Goal: Information Seeking & Learning: Understand process/instructions

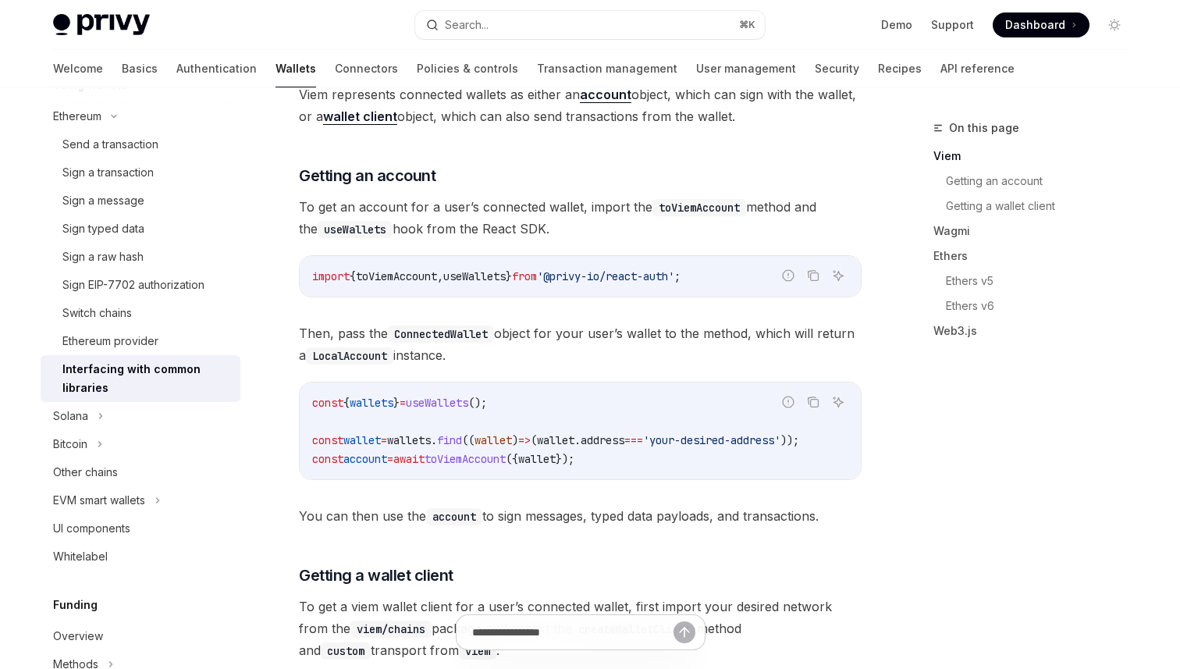
click at [506, 463] on span "toViemAccount" at bounding box center [465, 459] width 81 height 14
copy span "toViemAccount"
click at [506, 463] on span "toViemAccount" at bounding box center [465, 459] width 81 height 14
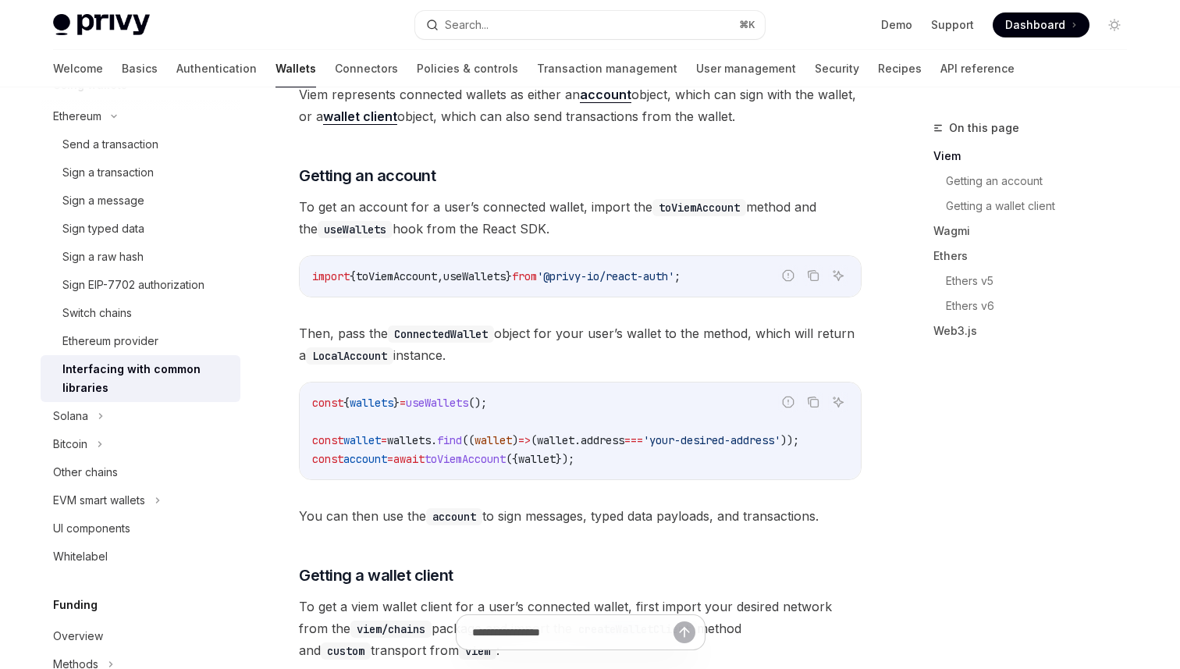
click at [506, 463] on span "toViemAccount" at bounding box center [465, 459] width 81 height 14
click at [987, 183] on link "Getting an account" at bounding box center [1043, 181] width 194 height 25
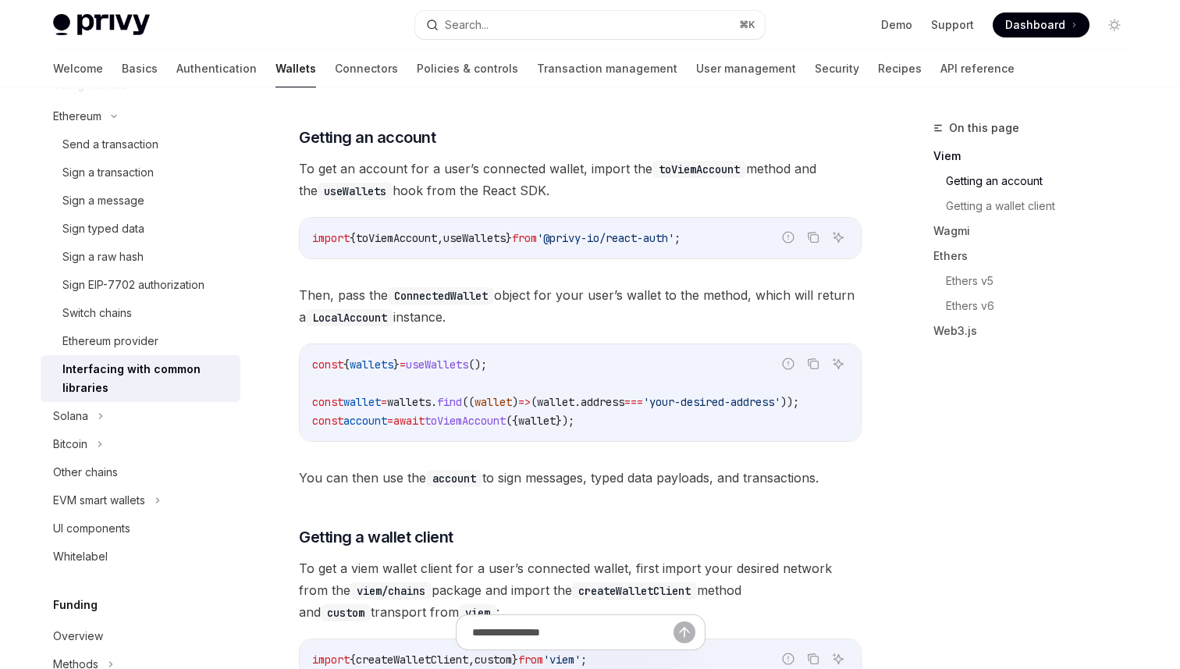
scroll to position [399, 0]
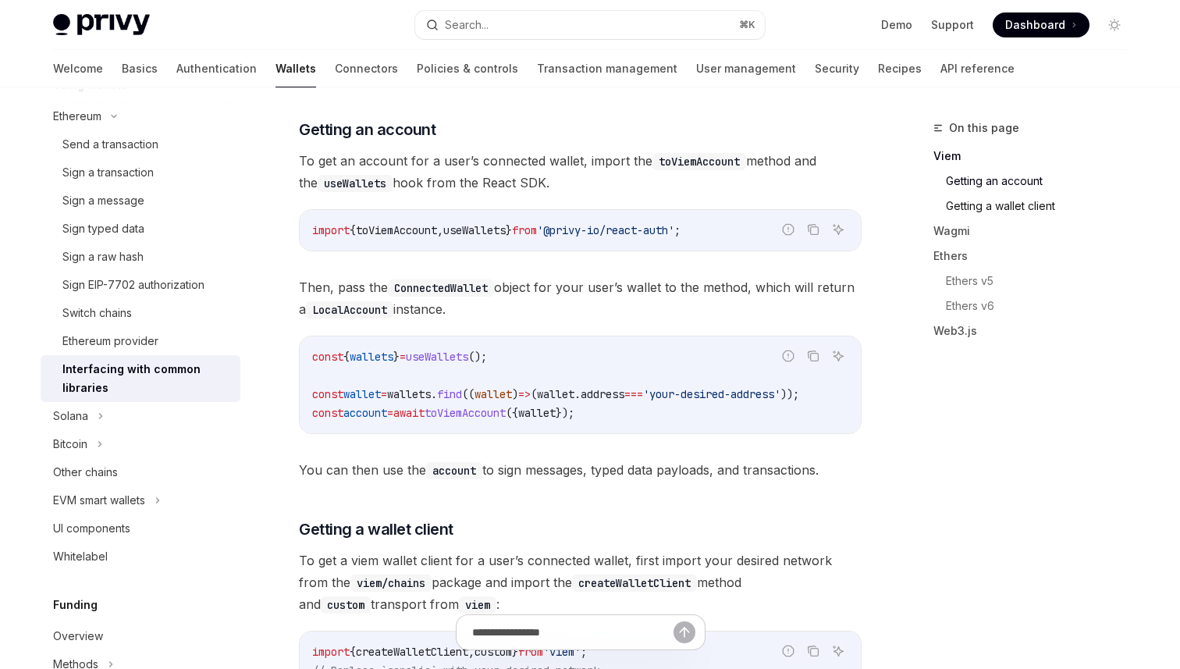
click at [990, 204] on link "Getting a wallet client" at bounding box center [1043, 206] width 194 height 25
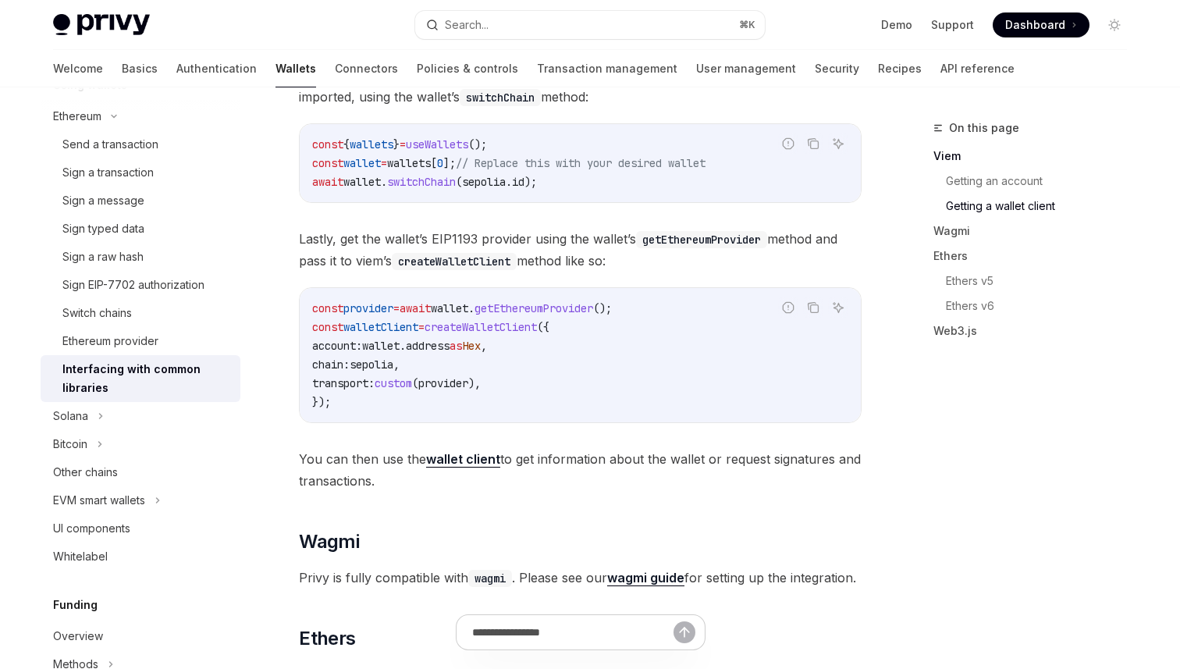
scroll to position [1082, 0]
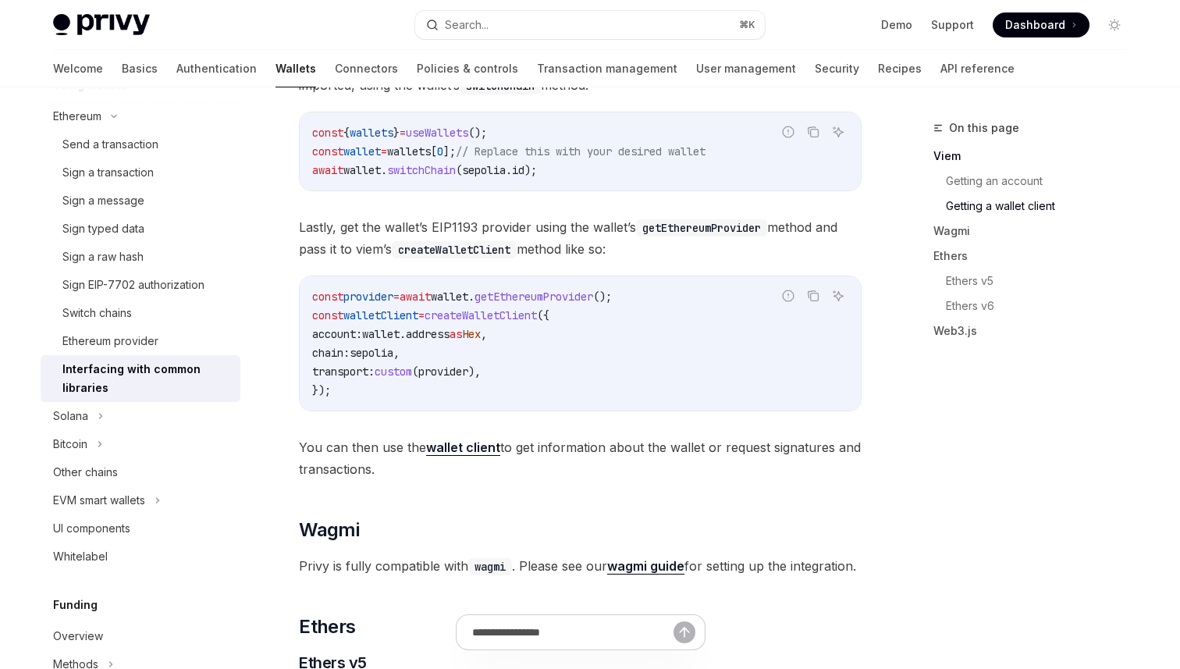
click at [476, 453] on strong "wallet client" at bounding box center [463, 447] width 74 height 16
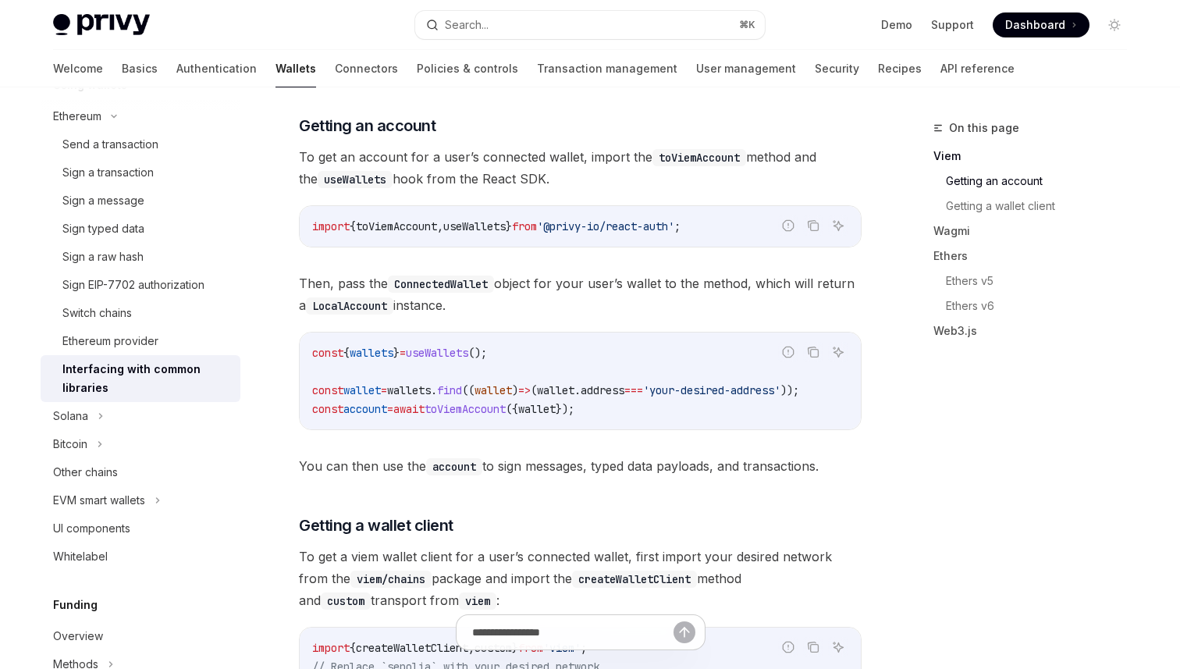
scroll to position [436, 0]
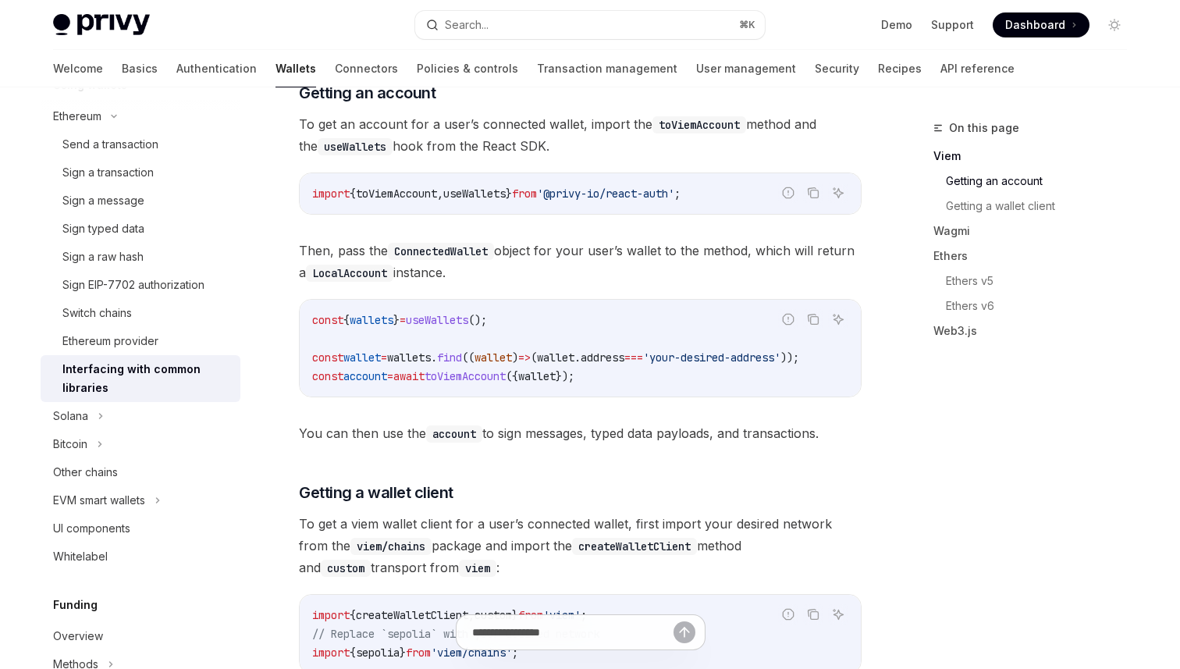
click at [628, 374] on code "const { wallets } = useWallets (); const wallet = wallets . find (( wallet ) =>…" at bounding box center [580, 348] width 536 height 75
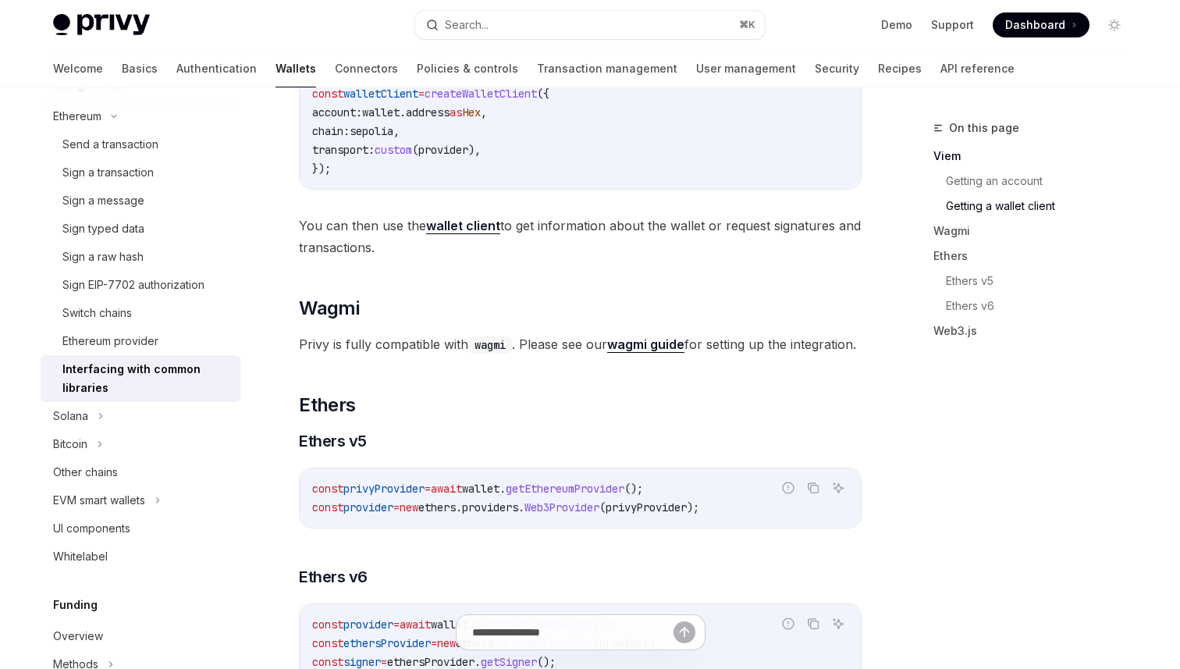
scroll to position [1321, 0]
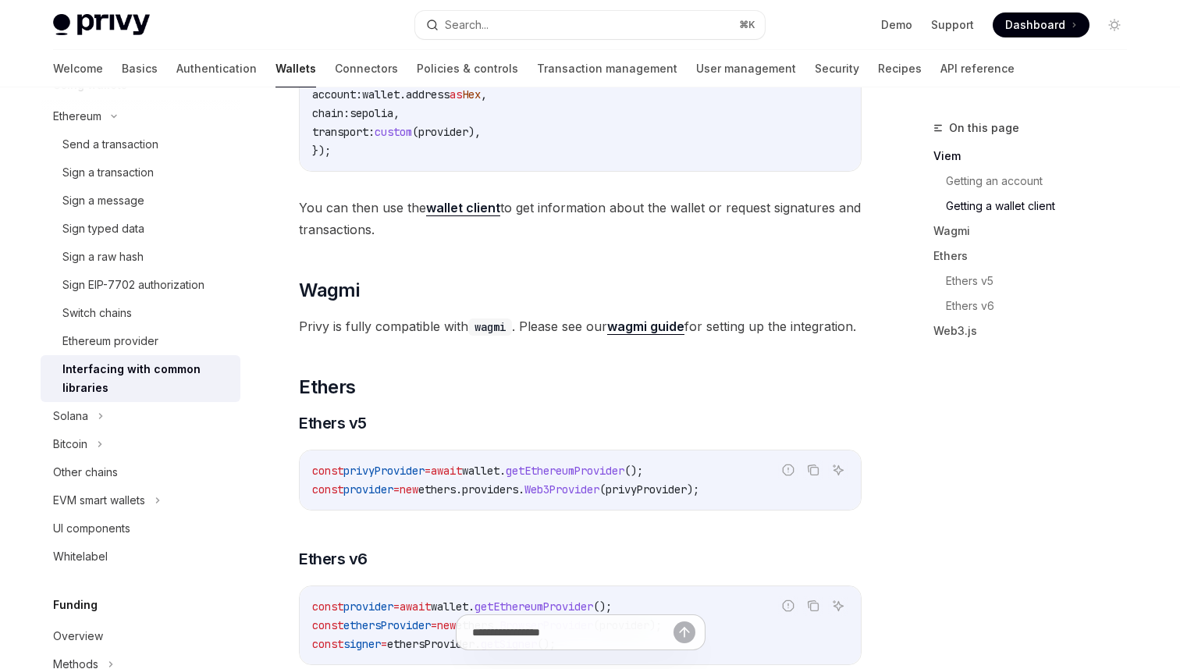
click at [631, 274] on div "Privy is fully compatible with popular web3 libraries for interfacing wallets, …" at bounding box center [580, 52] width 563 height 2242
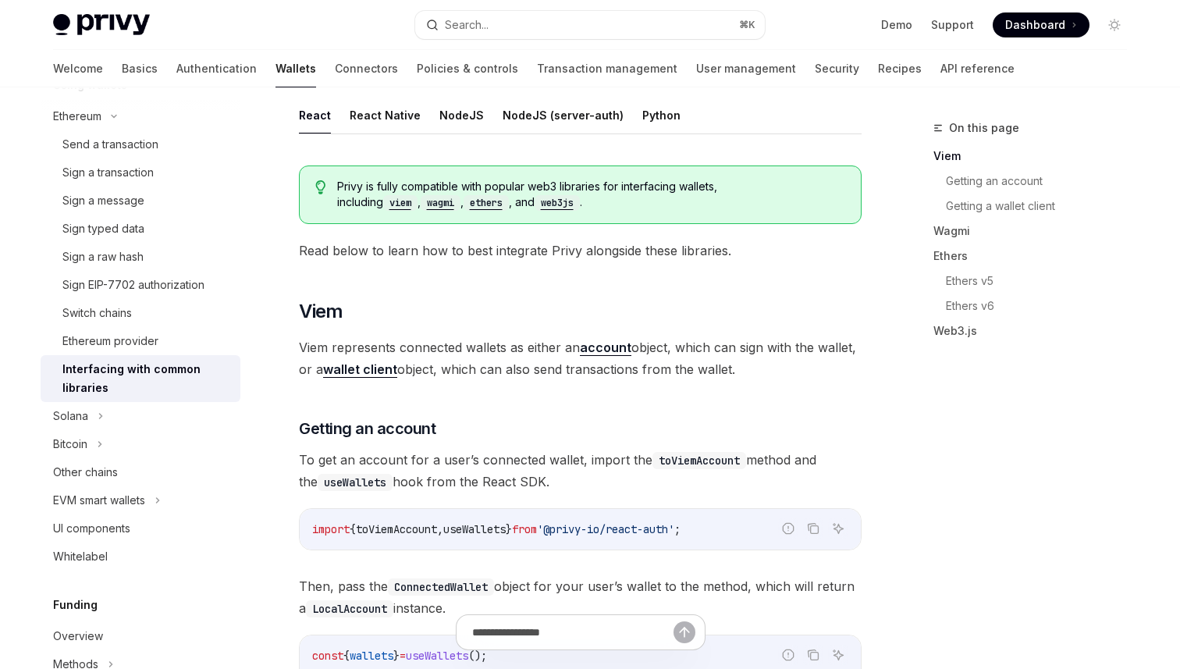
scroll to position [0, 0]
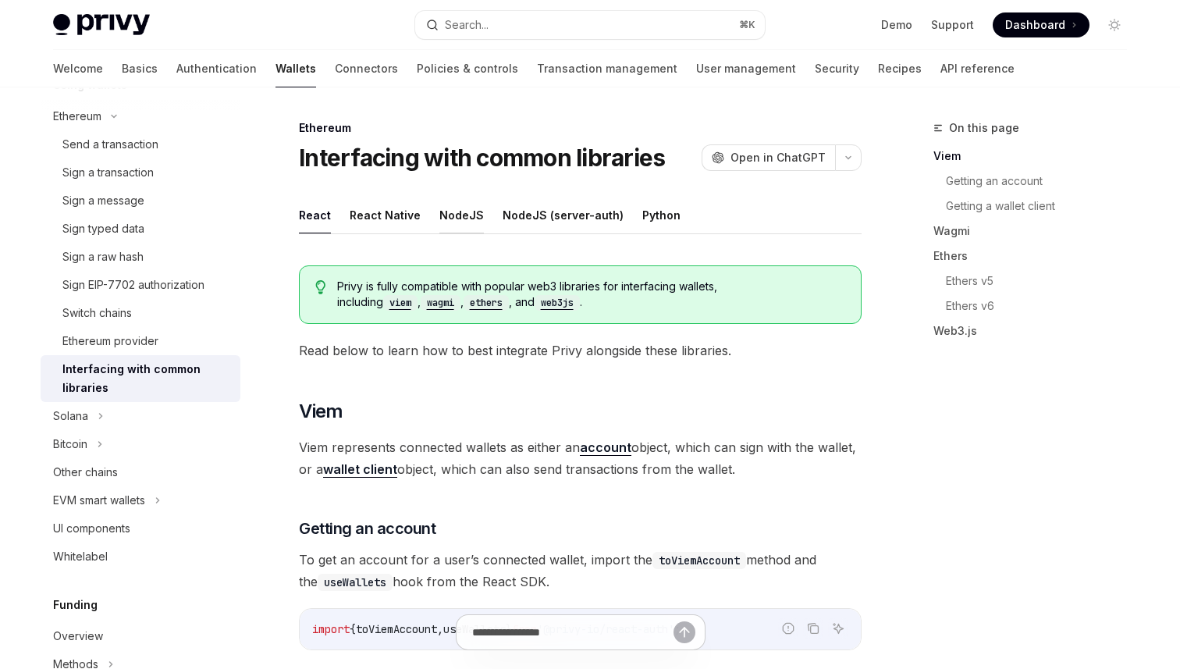
click at [461, 215] on button "NodeJS" at bounding box center [461, 215] width 44 height 37
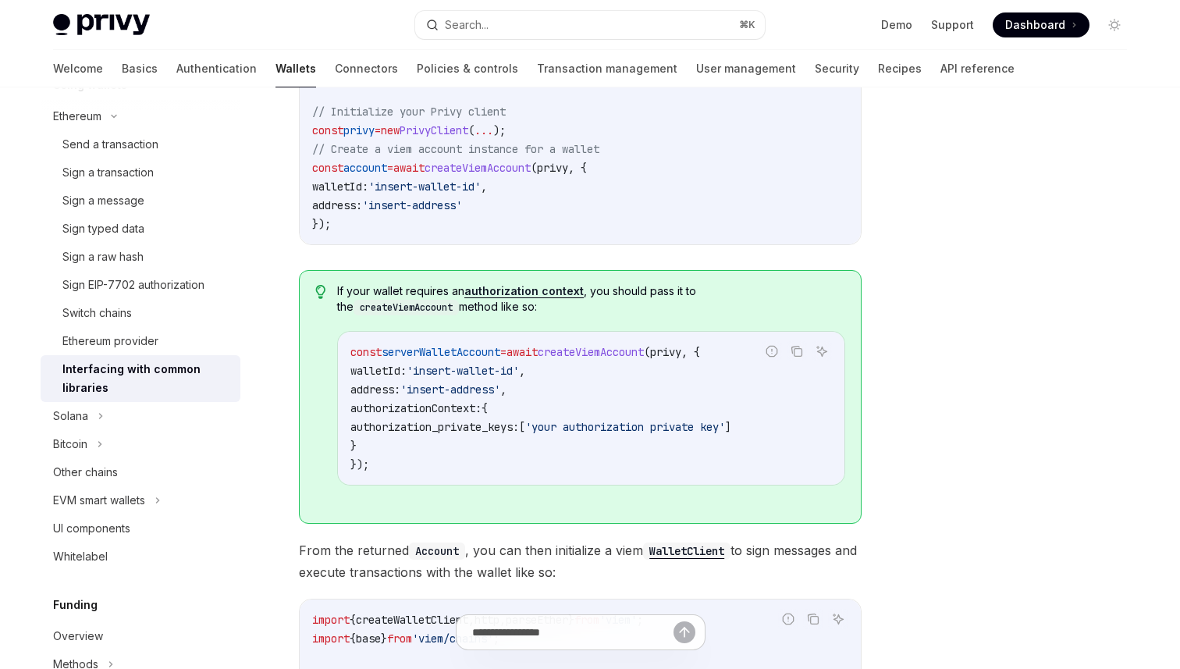
scroll to position [702, 0]
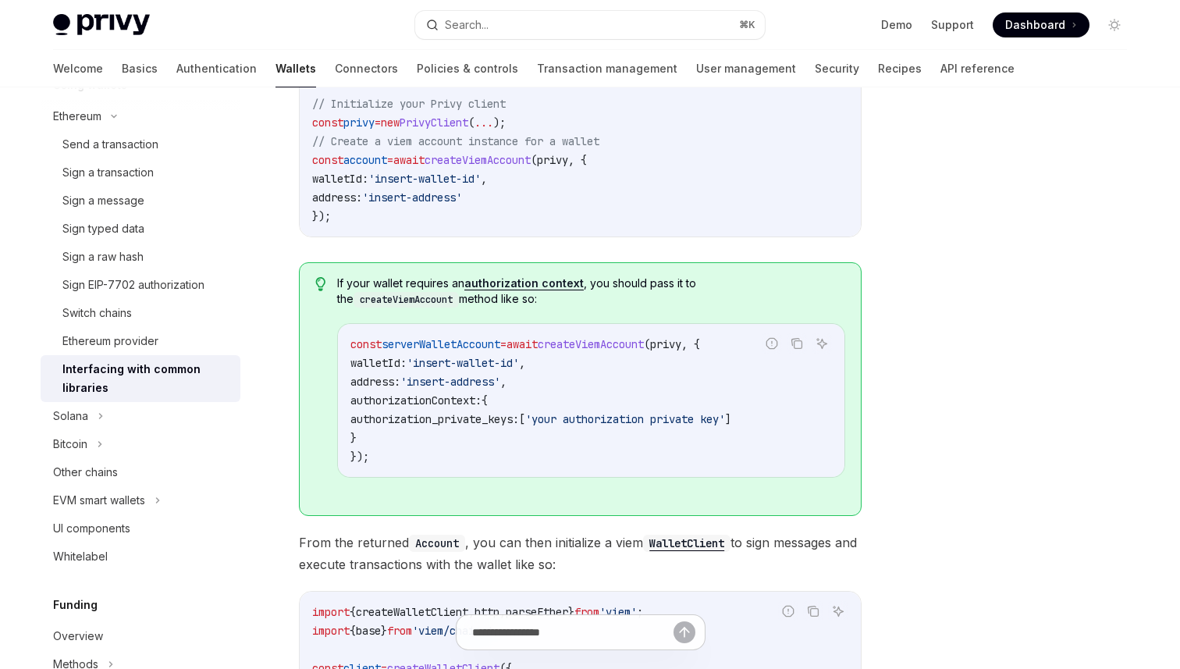
click at [461, 393] on span "authorizationContext:" at bounding box center [415, 400] width 131 height 14
copy span "authorizationContext"
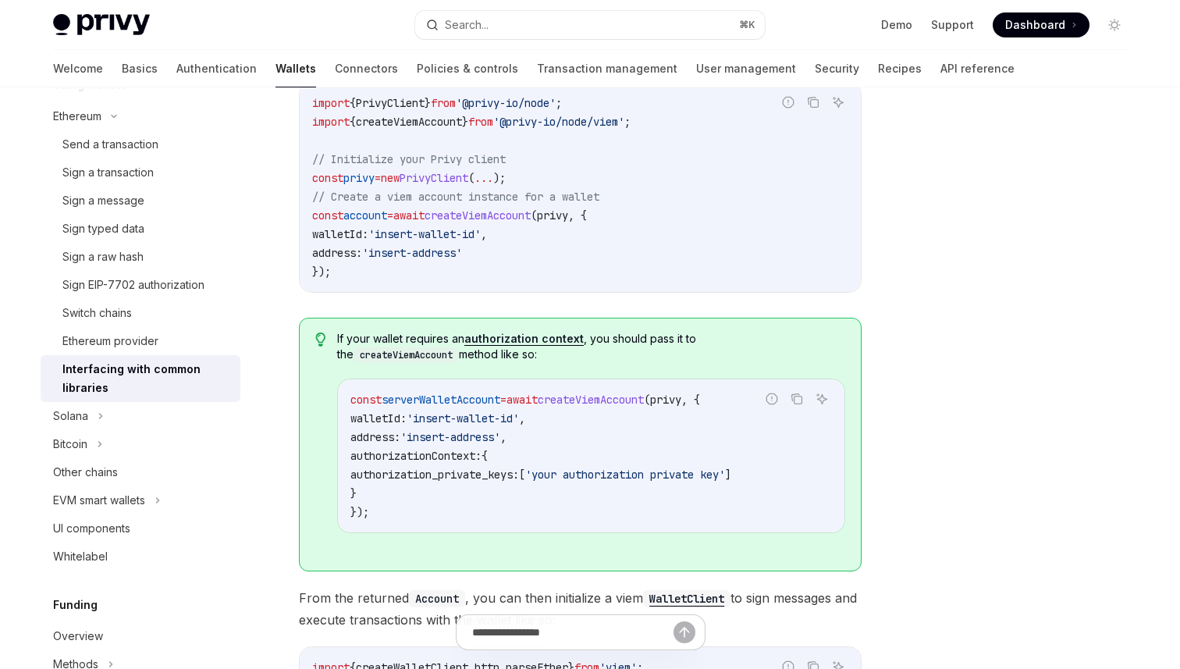
scroll to position [615, 0]
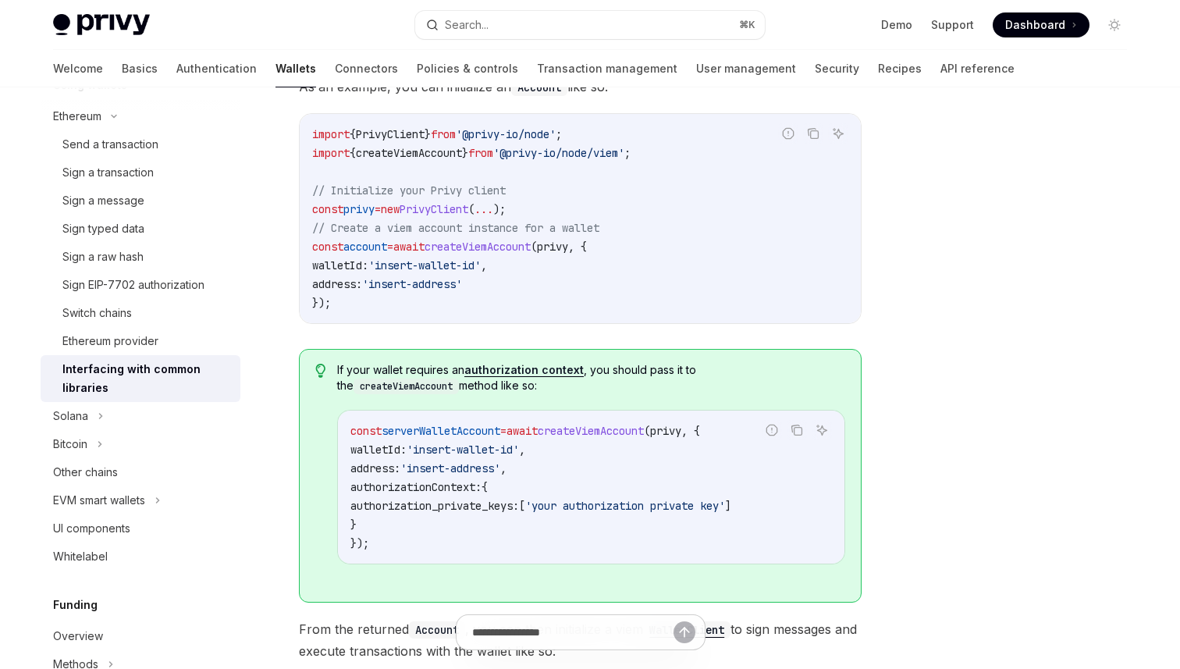
click at [481, 141] on code "import { PrivyClient } from '@privy-io/node' ; import { createViemAccount } fro…" at bounding box center [580, 218] width 536 height 187
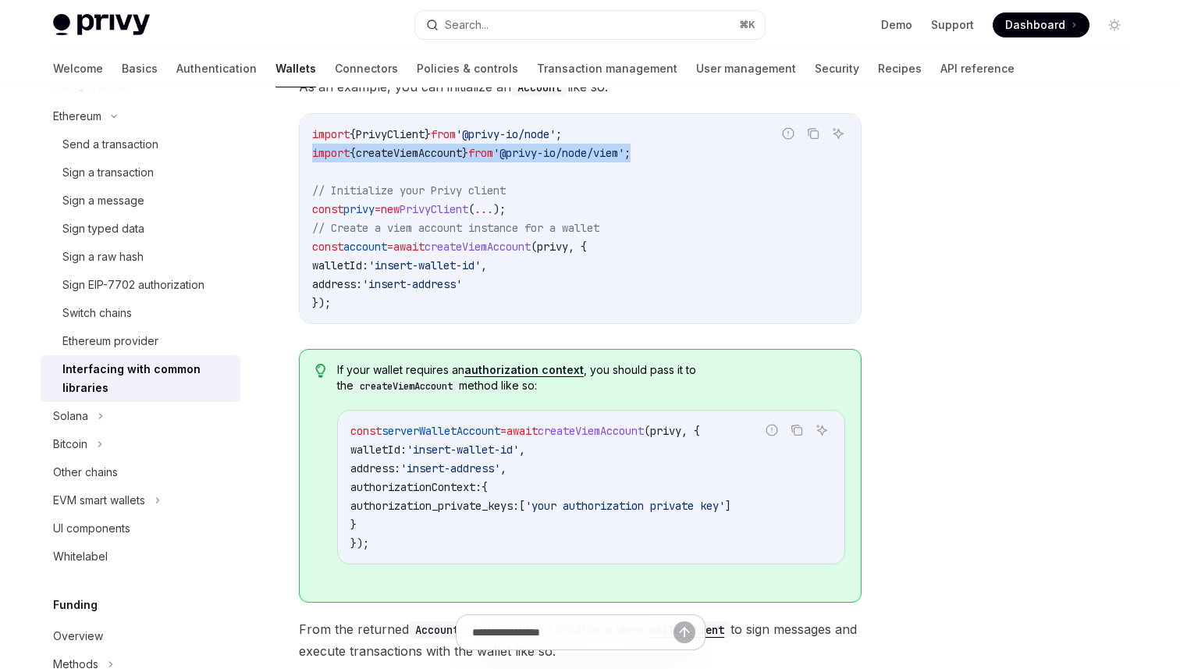
drag, startPoint x: 313, startPoint y: 131, endPoint x: 684, endPoint y: 128, distance: 370.8
click at [684, 128] on code "import { PrivyClient } from '@privy-io/node' ; import { createViemAccount } fro…" at bounding box center [580, 218] width 536 height 187
copy span "import { createViemAccount } from '@privy-io/node/viem' ;"
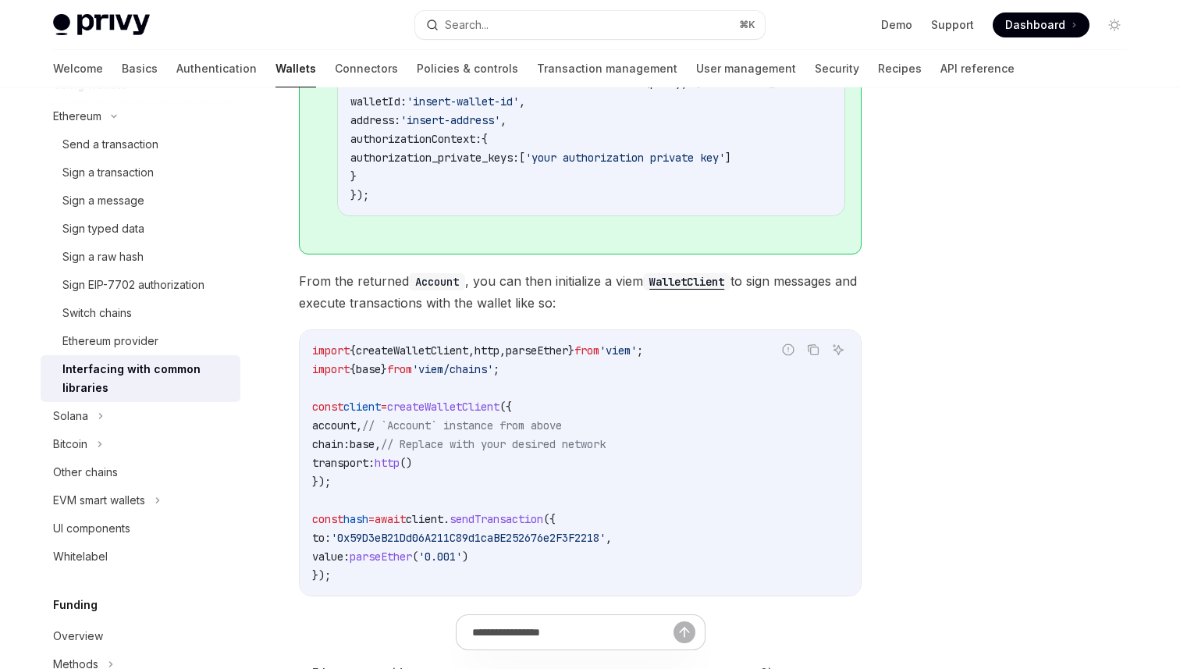
scroll to position [981, 0]
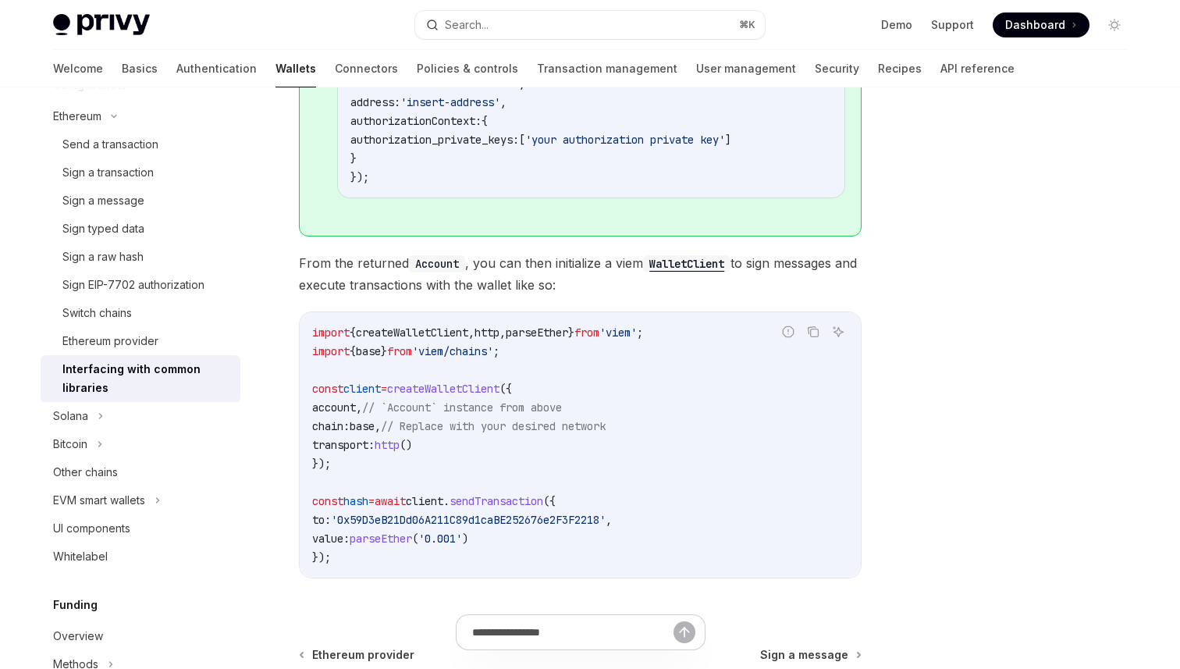
click at [565, 252] on span "From the returned Account , you can then initialize a viem WalletClient to sign…" at bounding box center [580, 274] width 563 height 44
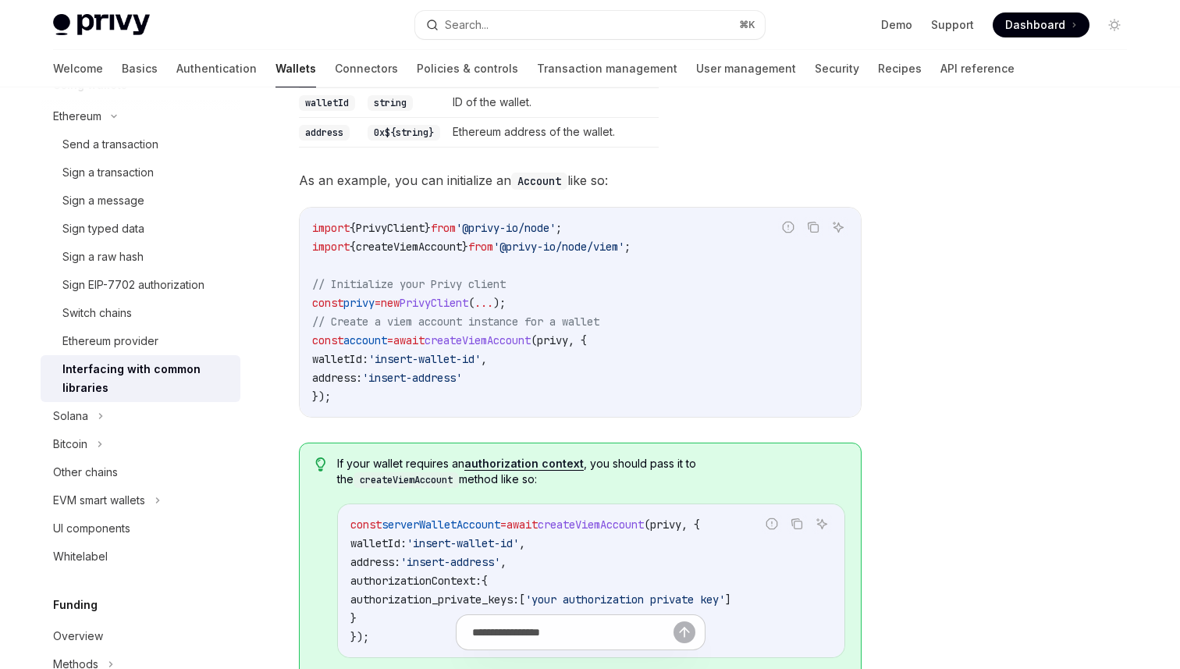
scroll to position [485, 0]
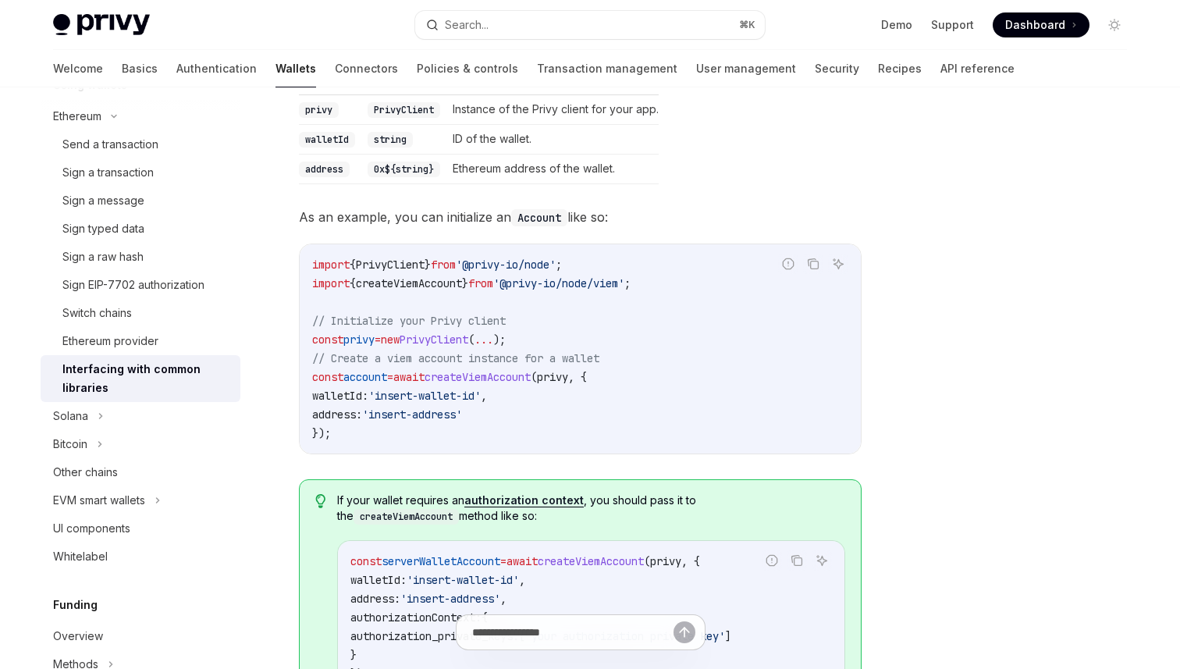
click at [723, 265] on code "import { PrivyClient } from '@privy-io/node' ; import { createViemAccount } fro…" at bounding box center [580, 348] width 536 height 187
click at [362, 407] on span "address:" at bounding box center [337, 414] width 50 height 14
click at [356, 407] on span "address:" at bounding box center [337, 414] width 50 height 14
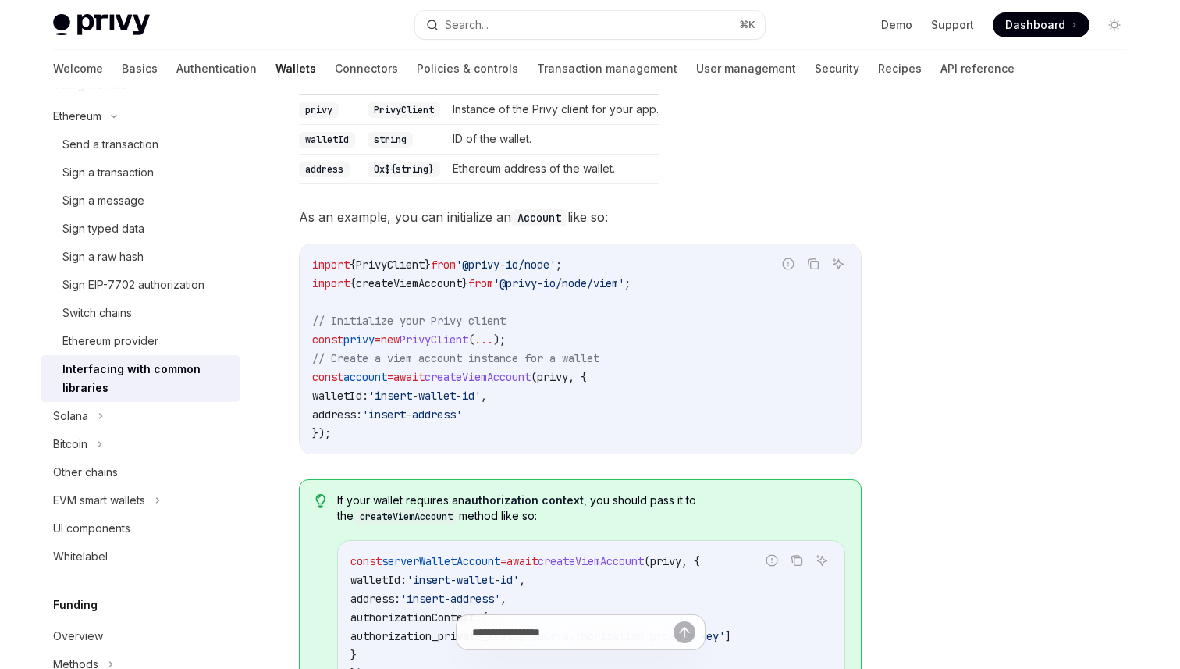
copy span "address"
click at [880, 269] on div "Ethereum Interfacing with common libraries OpenAI Open in ChatGPT OpenAI Open i…" at bounding box center [590, 477] width 1099 height 1749
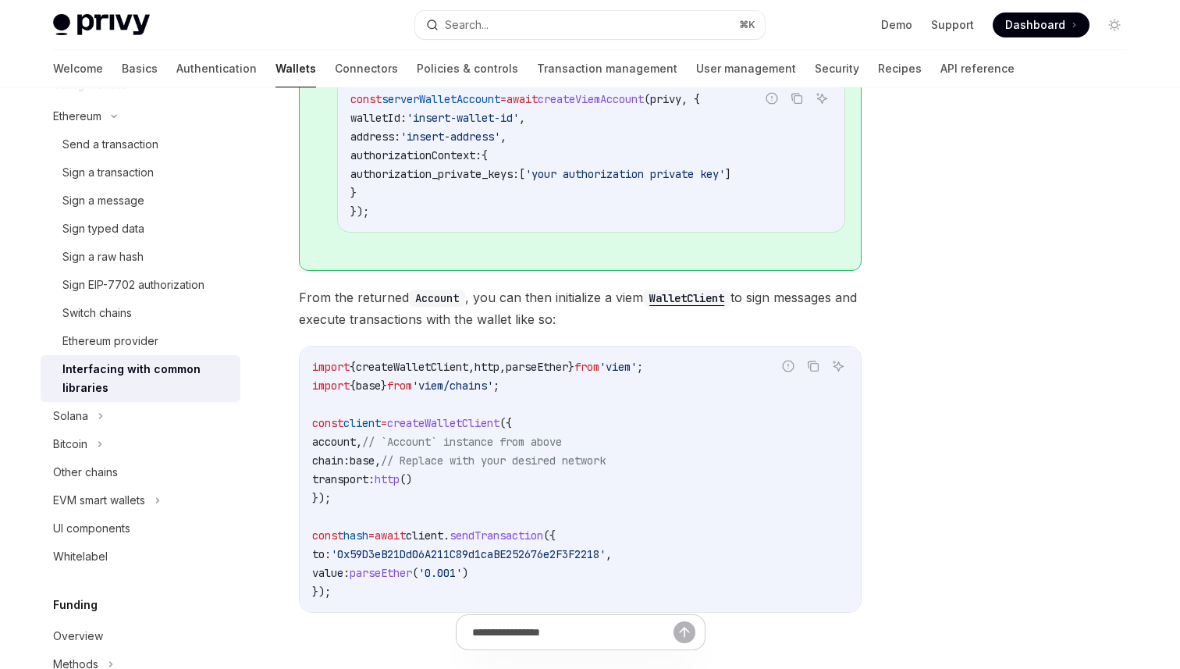
scroll to position [951, 0]
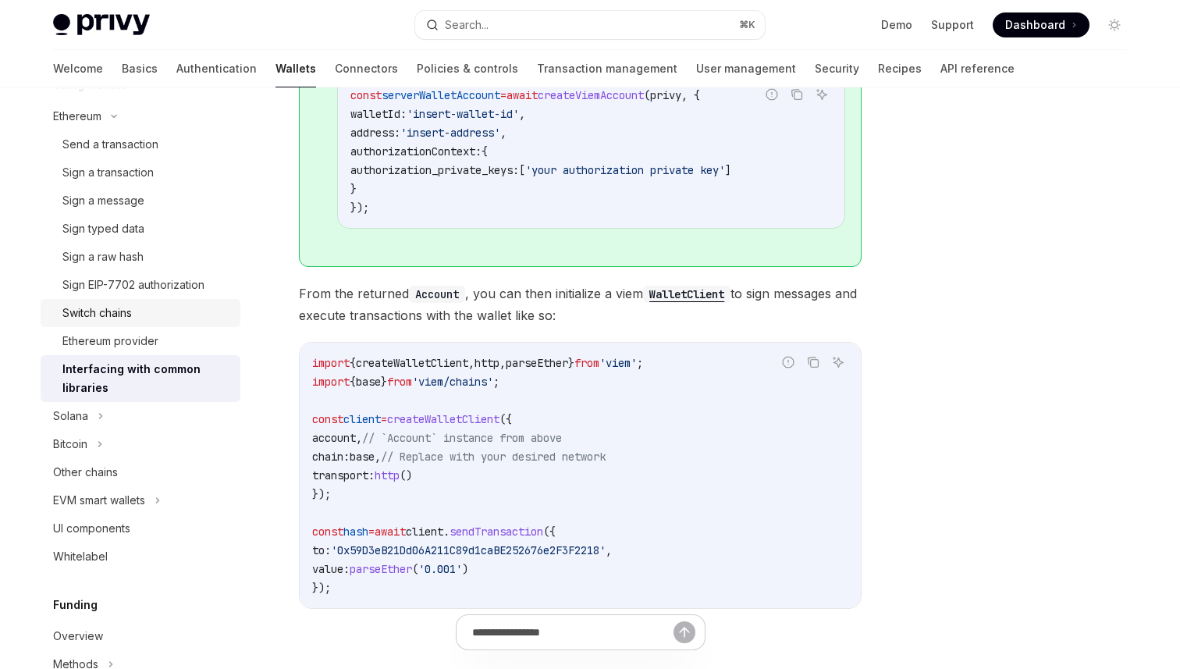
click at [100, 305] on div "Switch chains" at bounding box center [96, 313] width 69 height 19
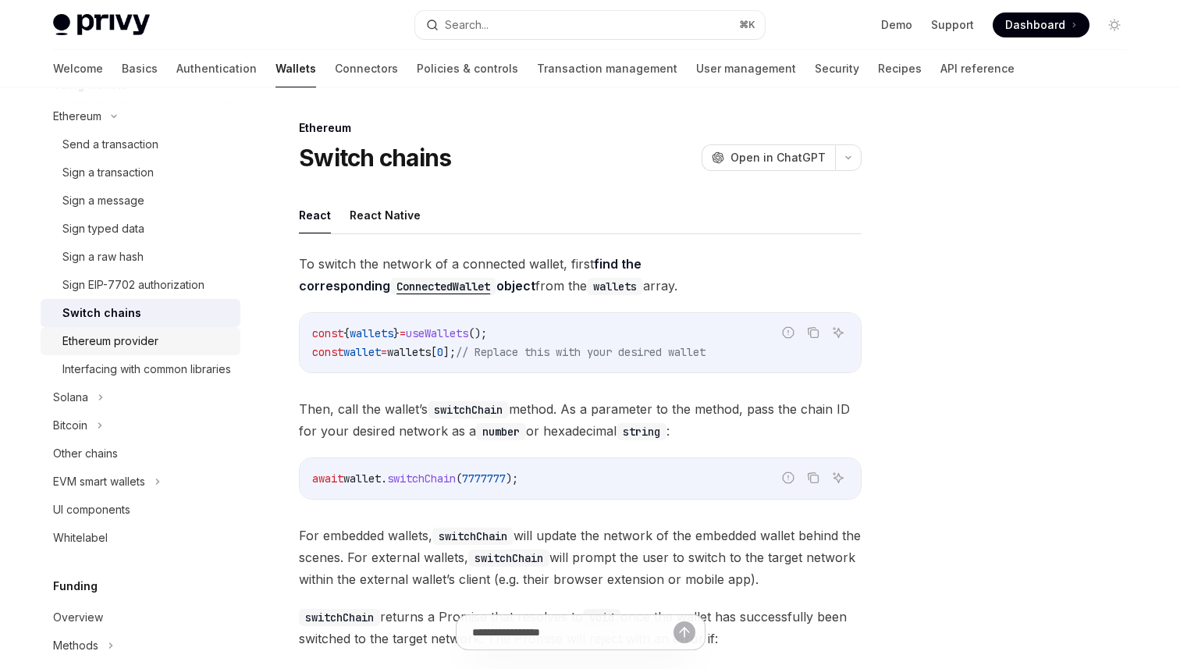
click at [102, 329] on link "Ethereum provider" at bounding box center [141, 341] width 200 height 28
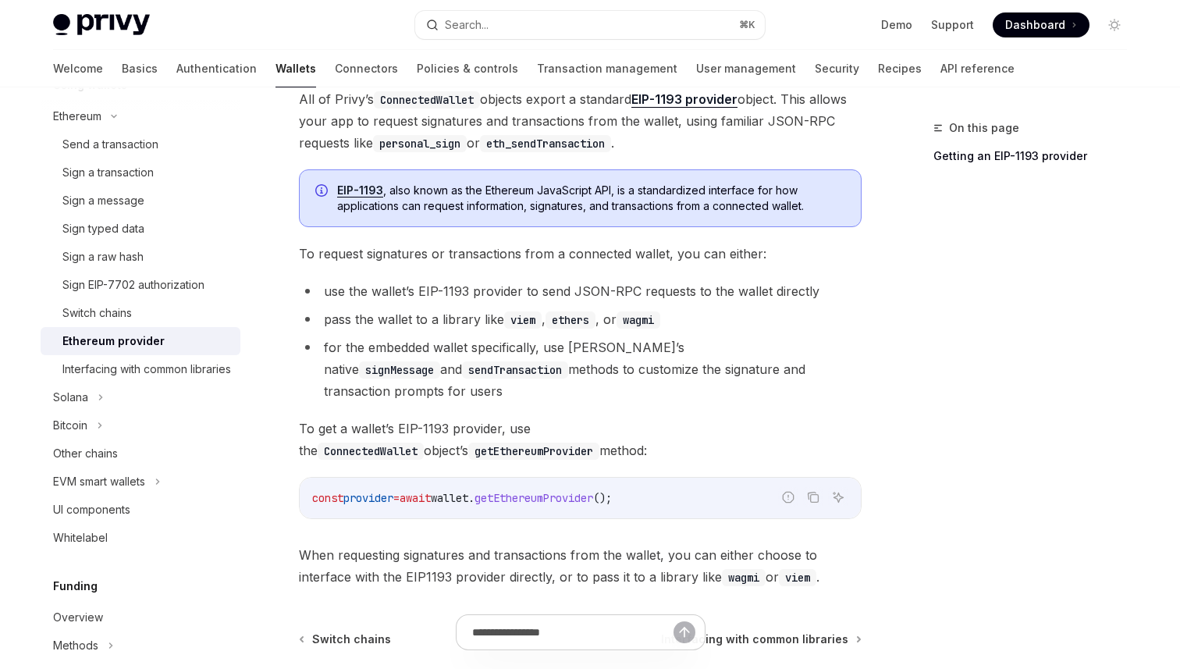
scroll to position [239, 0]
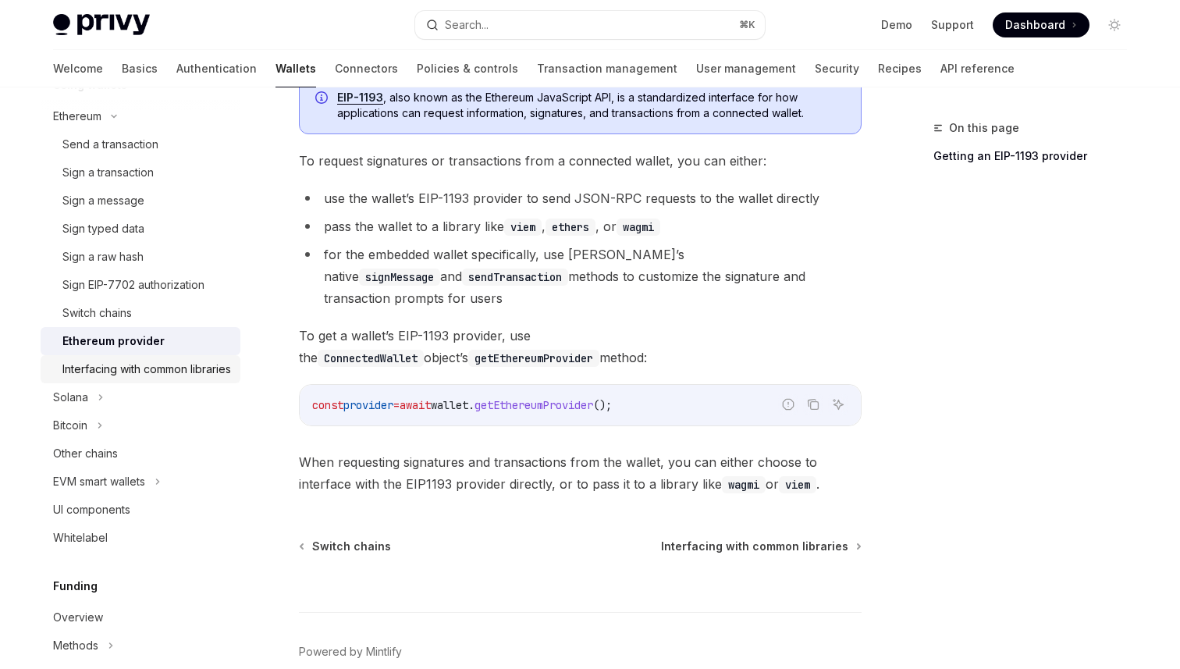
click at [98, 368] on div "Interfacing with common libraries" at bounding box center [146, 369] width 169 height 19
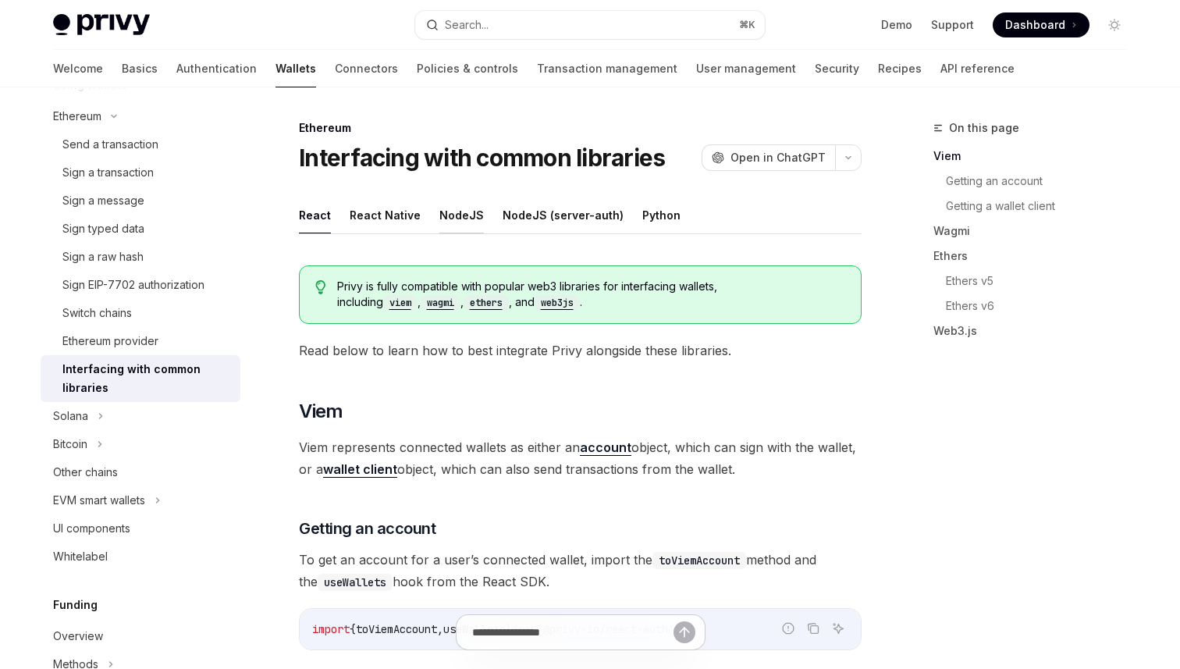
click at [439, 218] on button "NodeJS" at bounding box center [461, 215] width 44 height 37
type textarea "*"
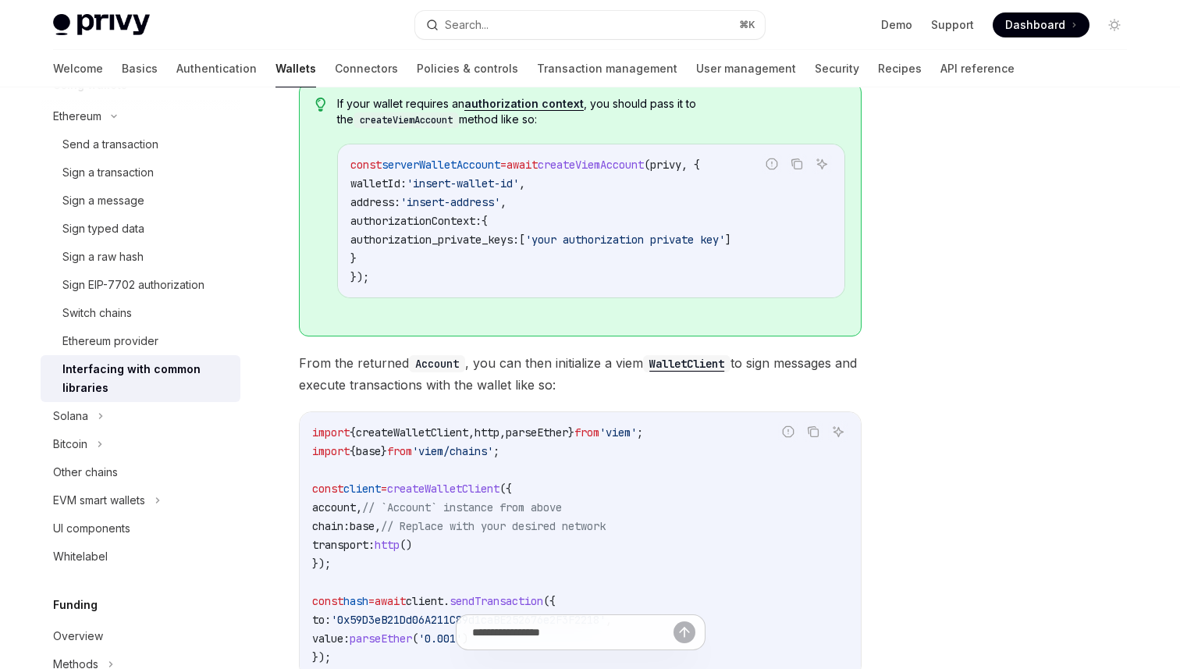
scroll to position [926, 0]
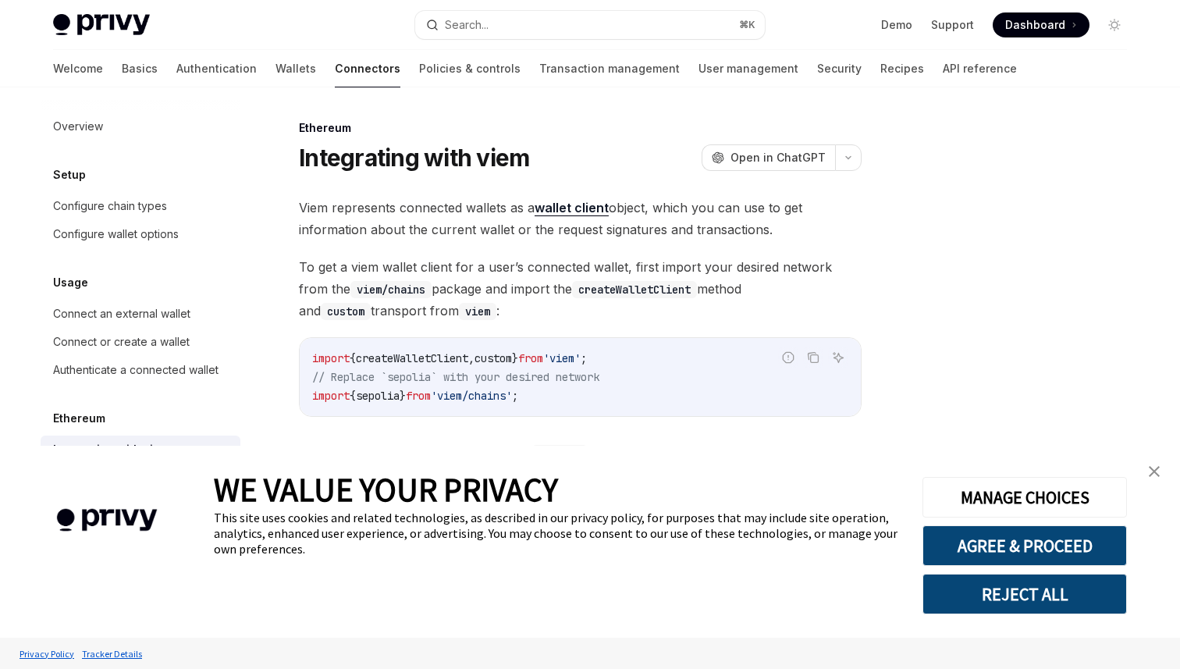
click at [756, 251] on div "Viem represents connected wallets as a wallet client object, which you can use …" at bounding box center [580, 533] width 563 height 673
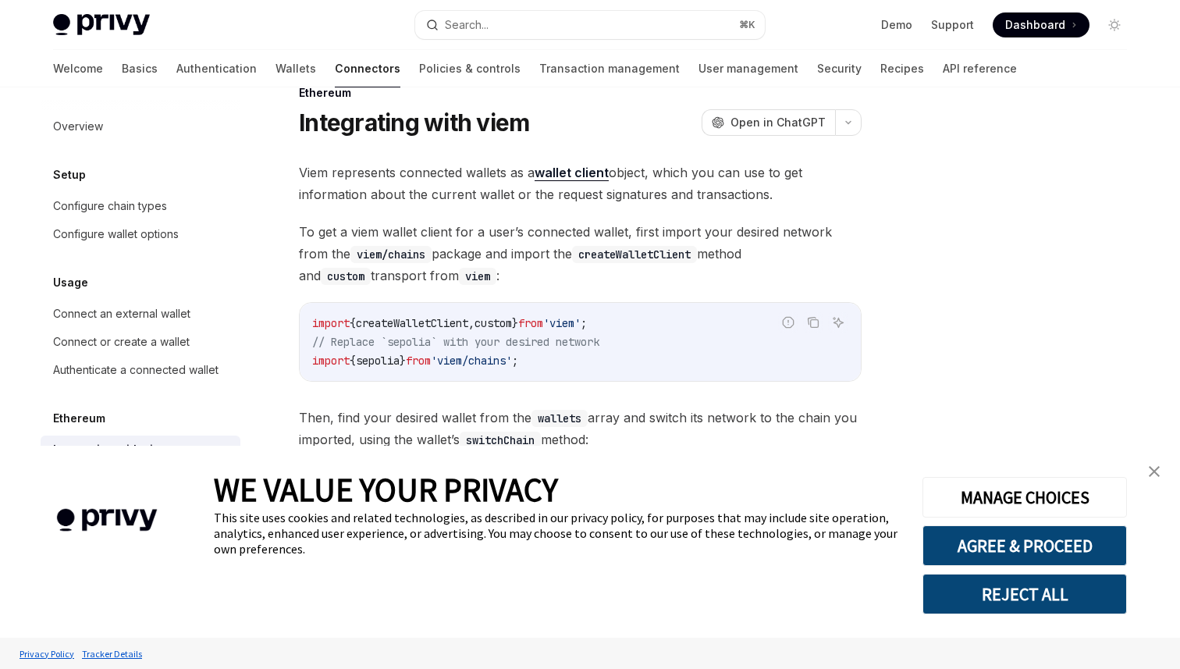
scroll to position [36, 0]
click at [1154, 468] on img "close banner" at bounding box center [1154, 471] width 11 height 11
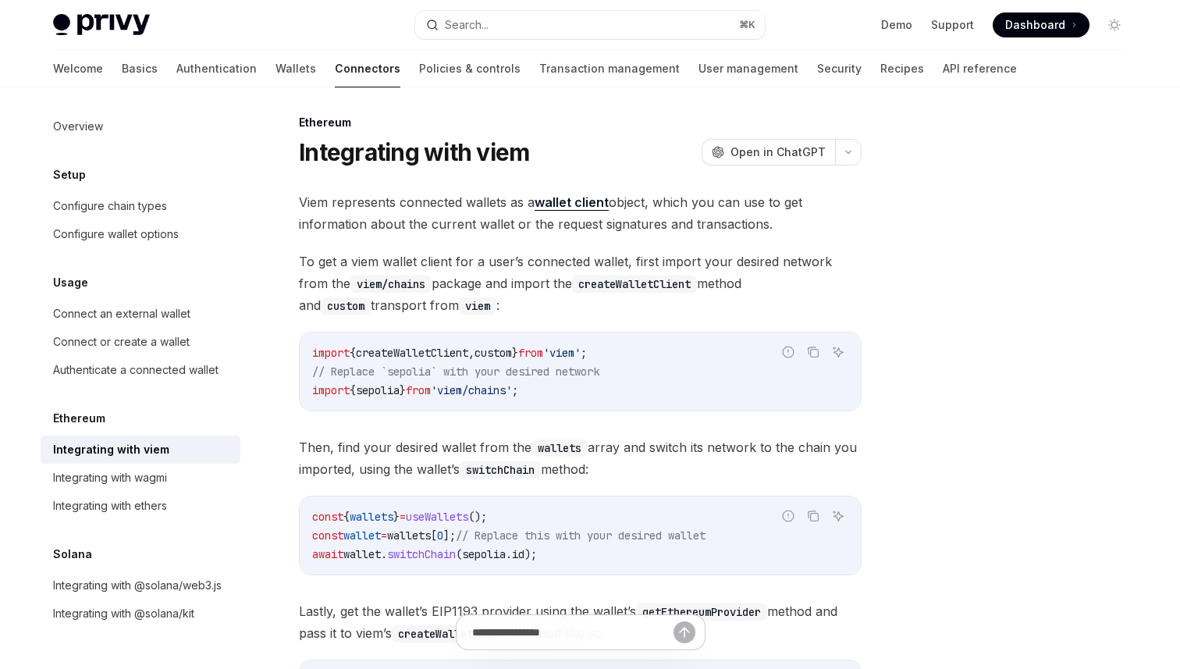
scroll to position [0, 0]
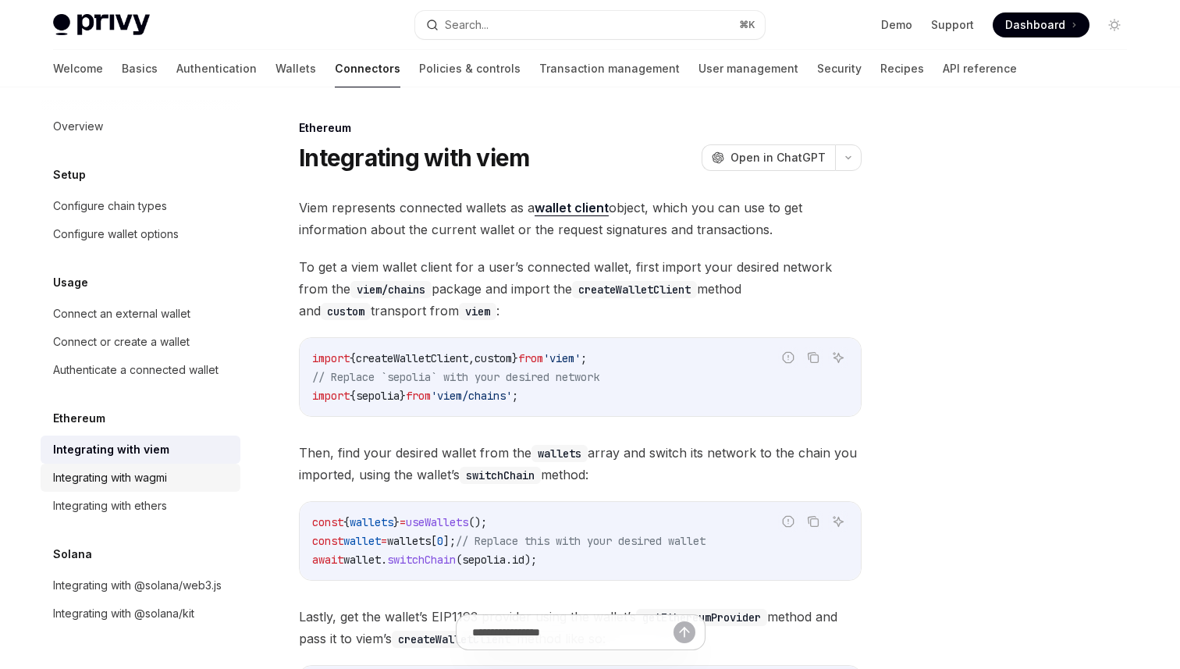
click at [195, 475] on div "Integrating with wagmi" at bounding box center [142, 477] width 178 height 19
type textarea "*"
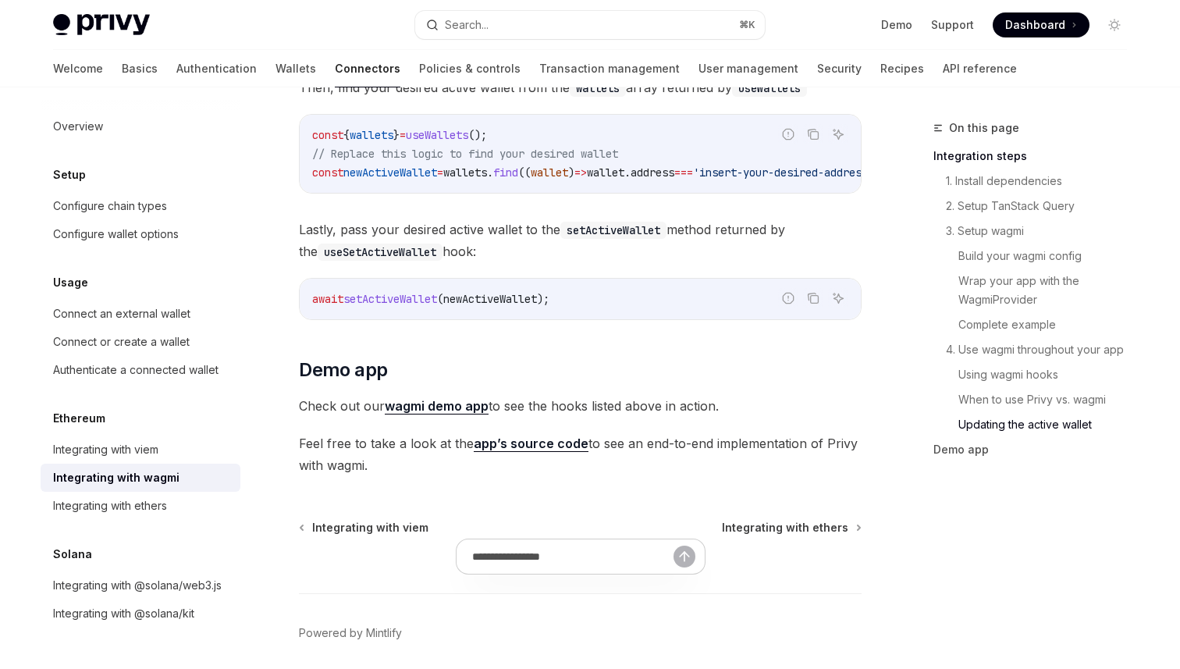
scroll to position [4522, 0]
